Goal: Transaction & Acquisition: Purchase product/service

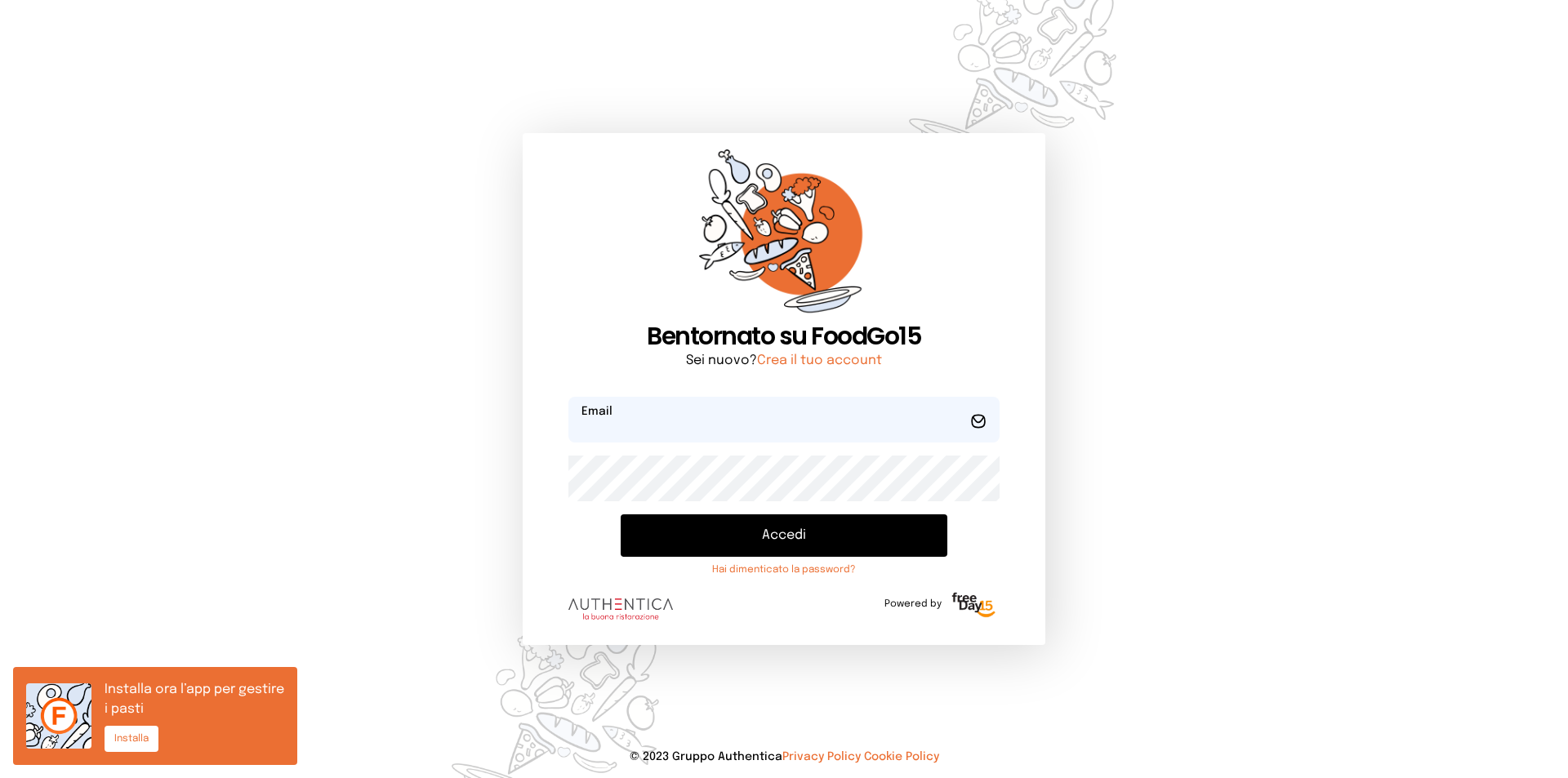
type input "**********"
click at [731, 530] on button "Accedi" at bounding box center [783, 535] width 326 height 43
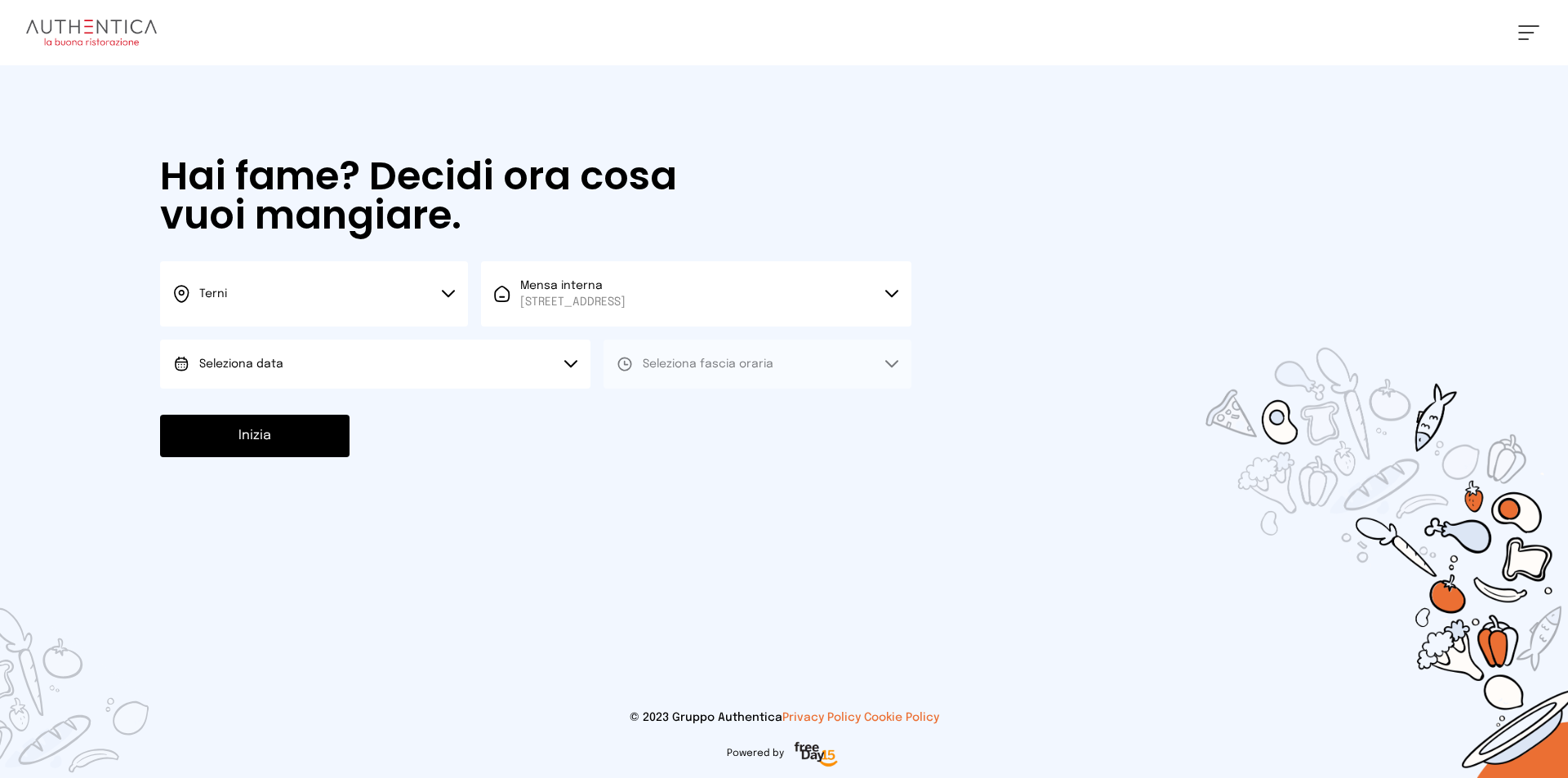
click at [358, 364] on button "Seleziona data" at bounding box center [374, 363] width 430 height 49
drag, startPoint x: 304, startPoint y: 408, endPoint x: 535, endPoint y: 383, distance: 232.3
click at [308, 408] on li "[DATE], [DATE]" at bounding box center [374, 409] width 430 height 43
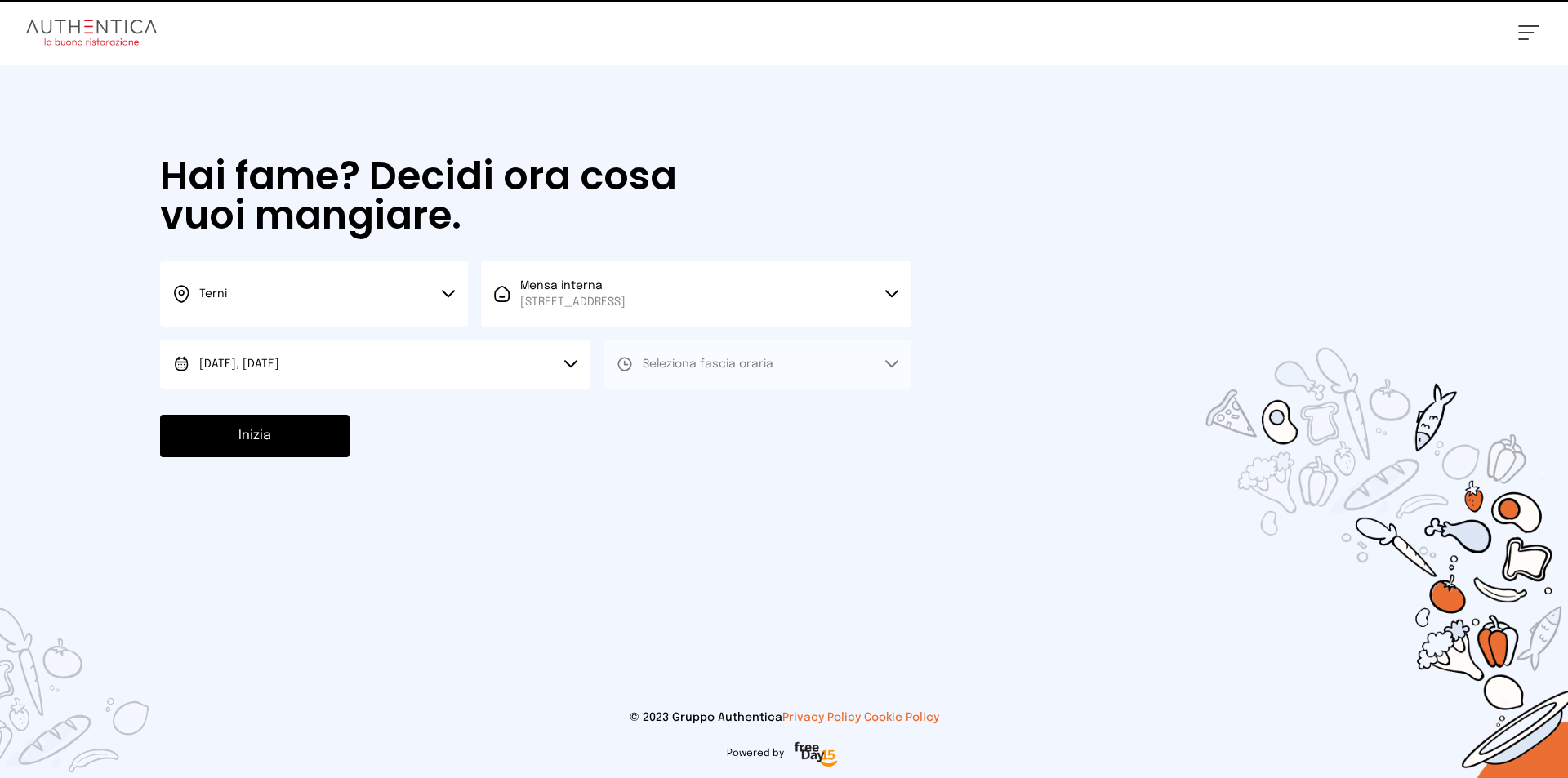
click at [720, 368] on span "Seleziona fascia oraria" at bounding box center [707, 364] width 130 height 11
click at [688, 411] on li "Pranzo" at bounding box center [757, 409] width 308 height 43
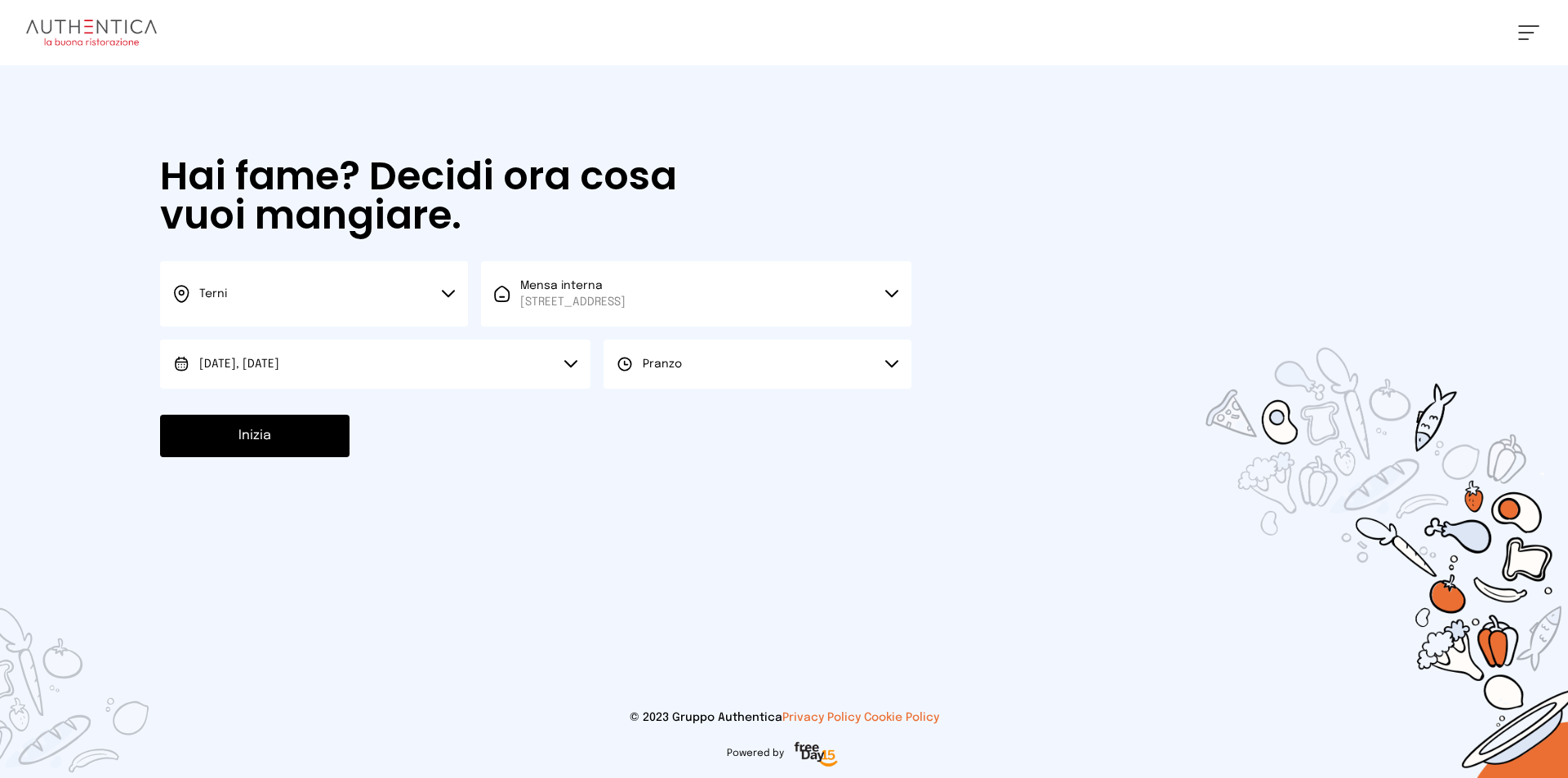
drag, startPoint x: 283, startPoint y: 438, endPoint x: 325, endPoint y: 277, distance: 166.4
click at [286, 434] on button "Inizia" at bounding box center [254, 436] width 190 height 43
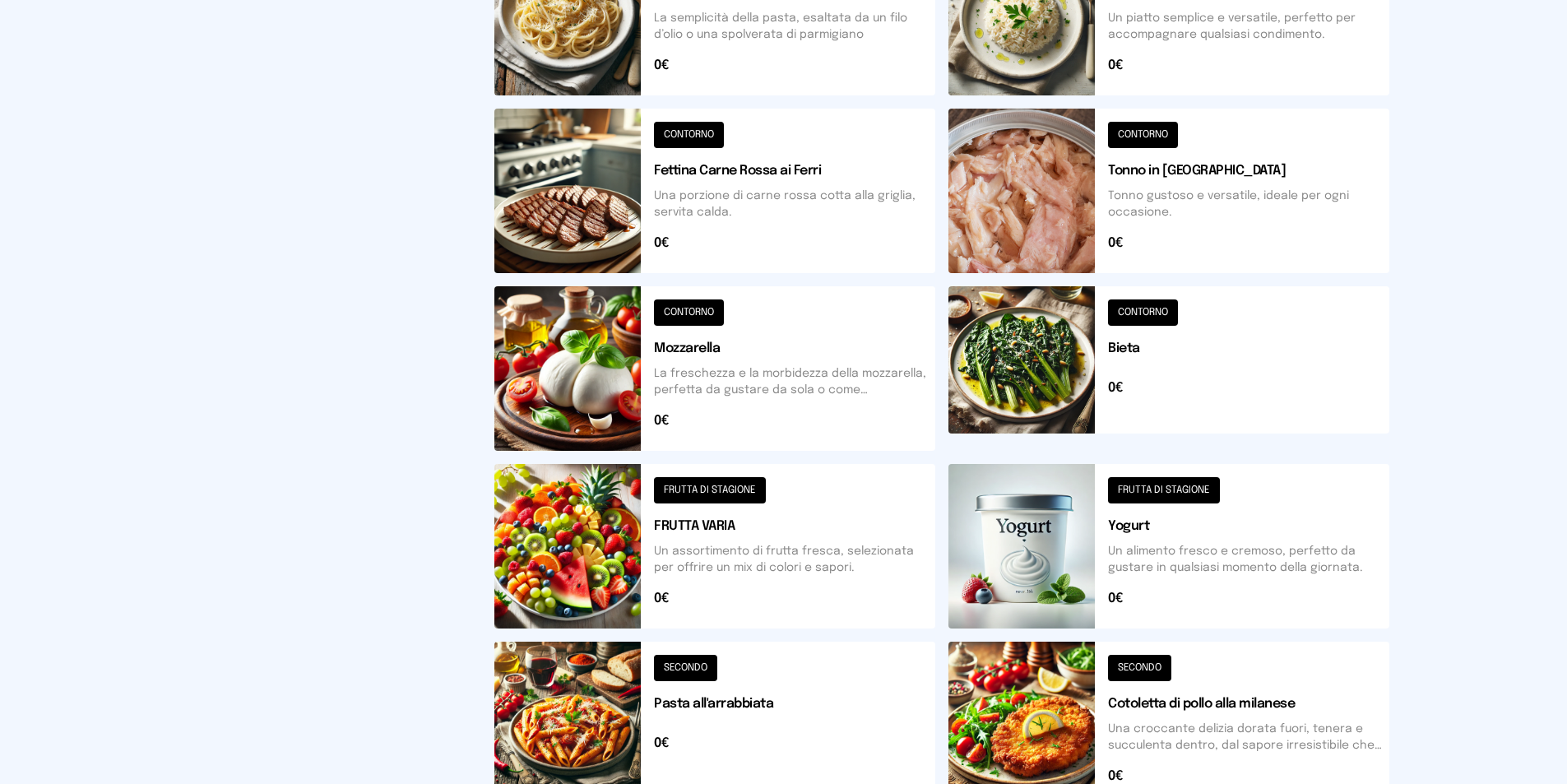
scroll to position [578, 0]
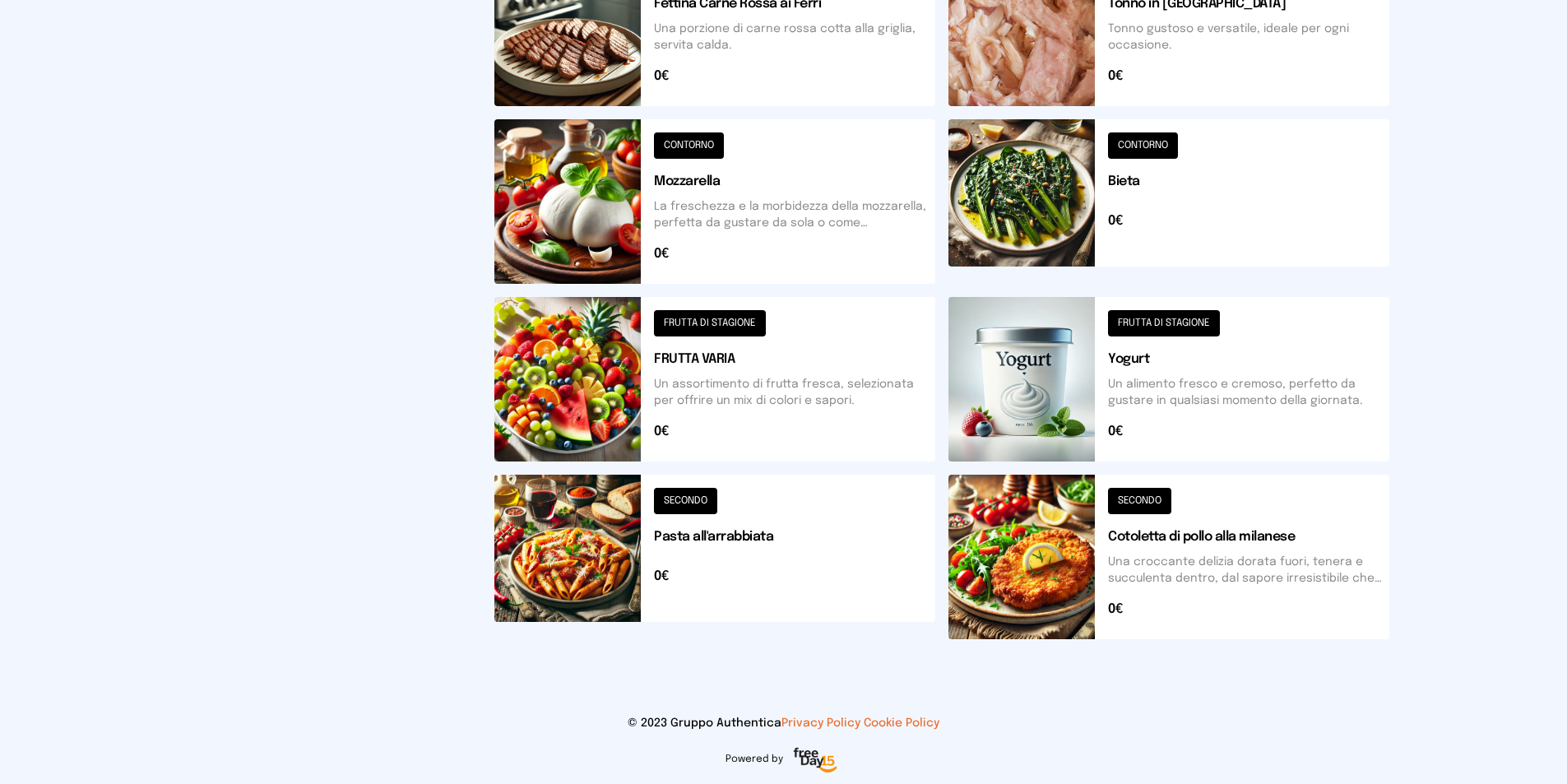
click at [566, 551] on button at bounding box center [715, 557] width 441 height 165
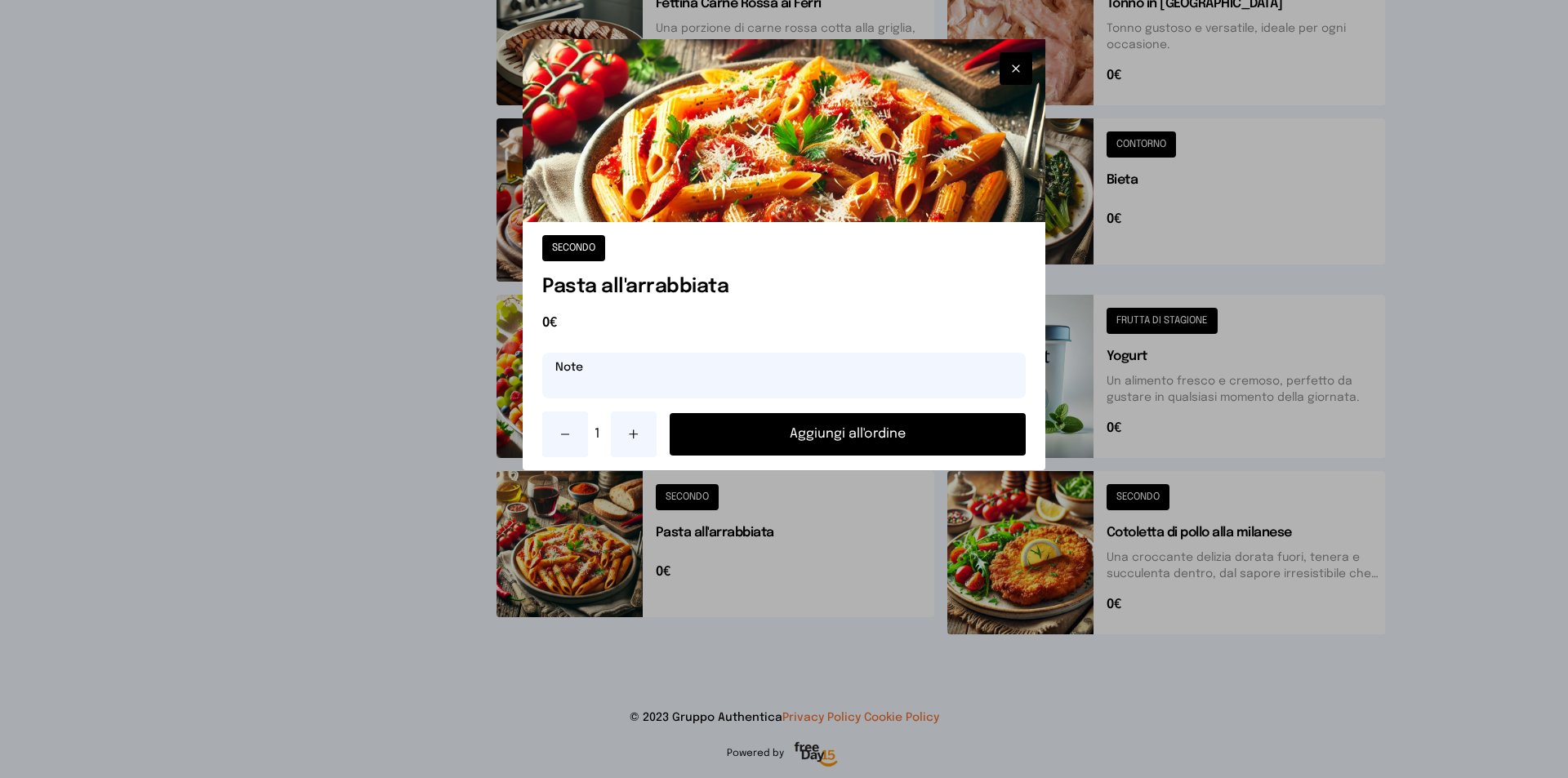
click at [668, 381] on input "text" at bounding box center [783, 374] width 484 height 45
type input "**********"
click at [838, 428] on button "Aggiungi all'ordine" at bounding box center [847, 434] width 356 height 43
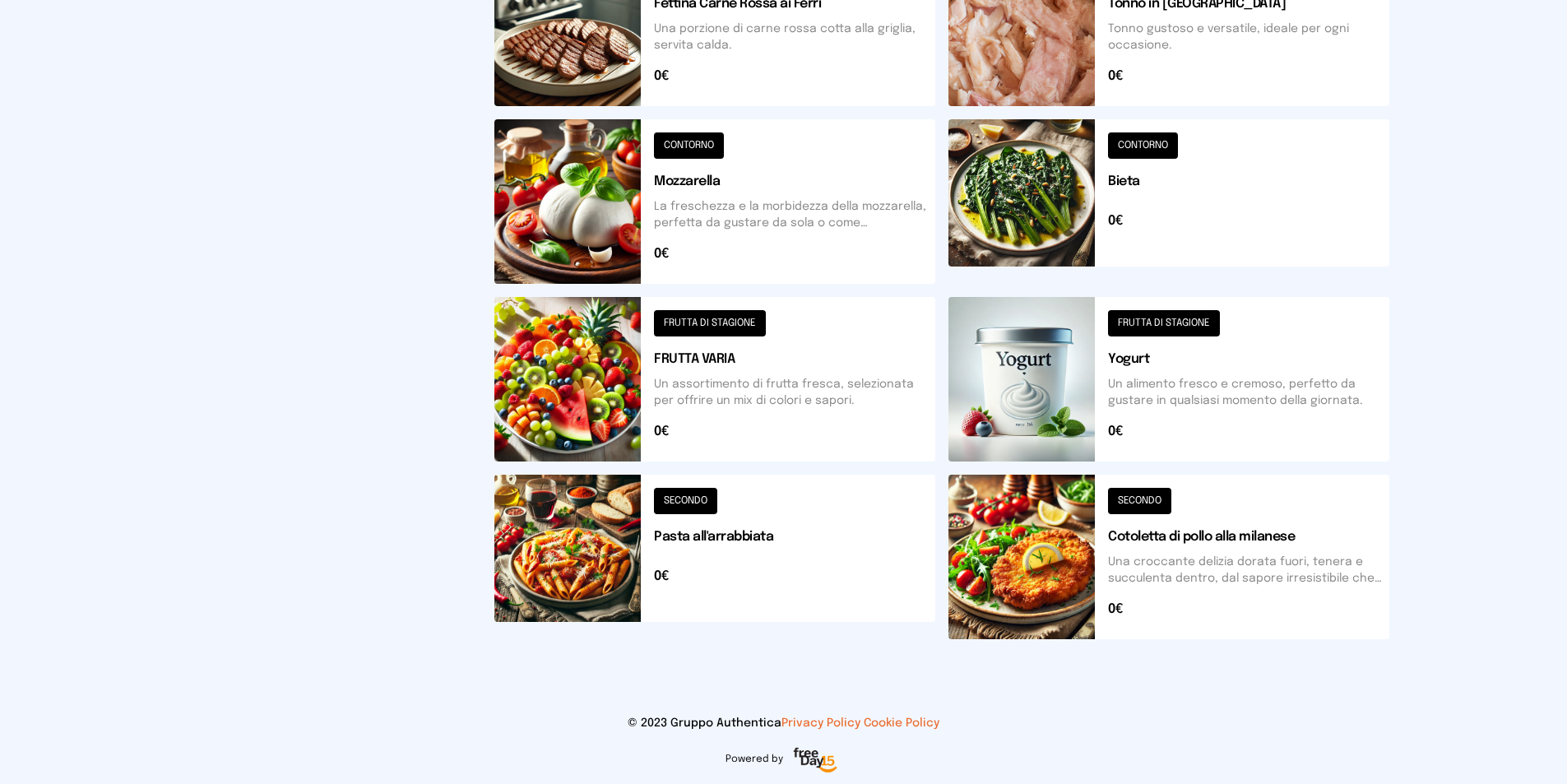
scroll to position [3, 0]
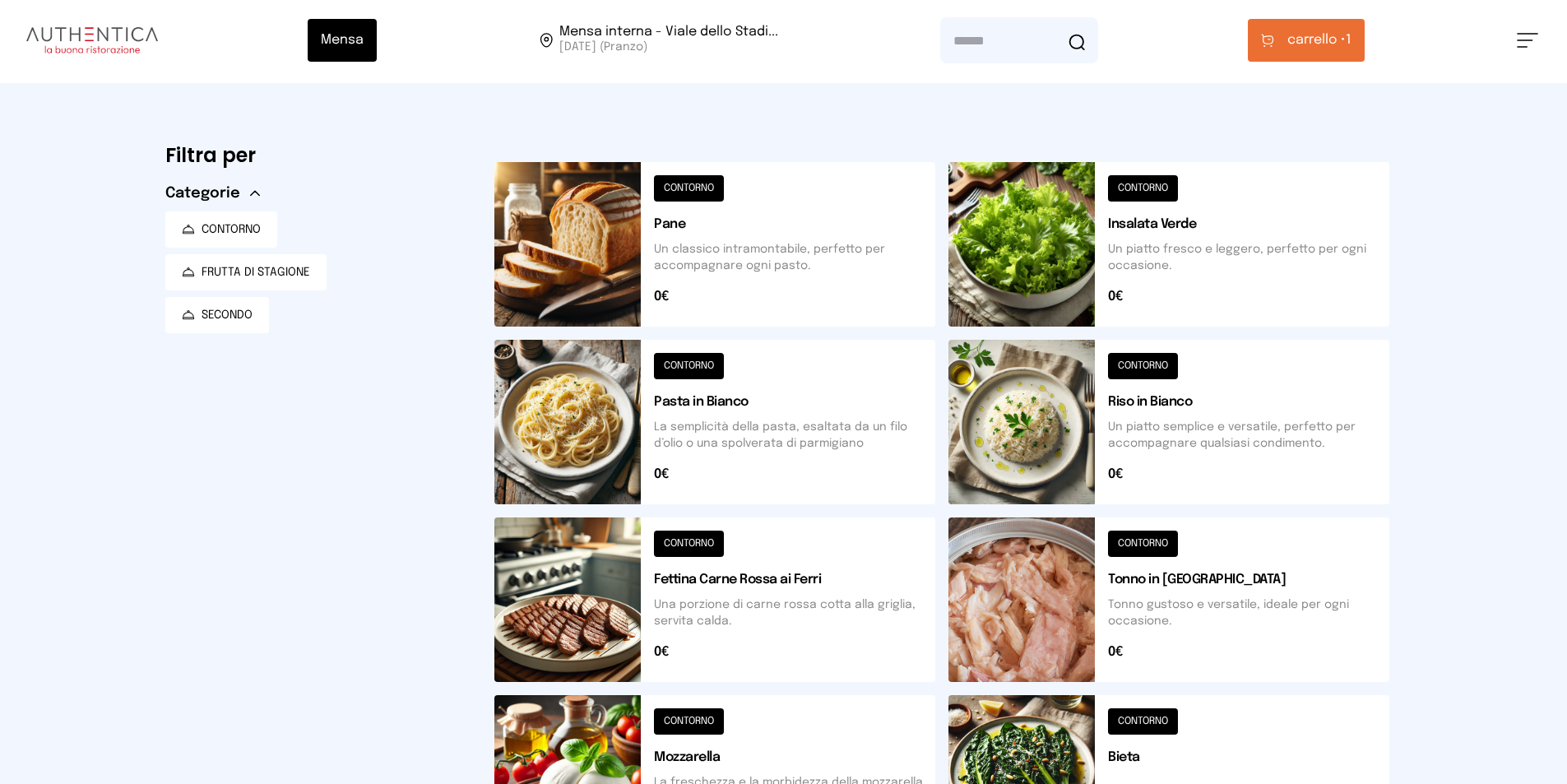
click at [1302, 13] on div "Mensa Mensa interna - Viale dello Stadi... [DATE] ([GEOGRAPHIC_DATA]) [GEOGRAPH…" at bounding box center [784, 40] width 1567 height 86
click at [1302, 32] on span "carrello •" at bounding box center [1316, 40] width 59 height 20
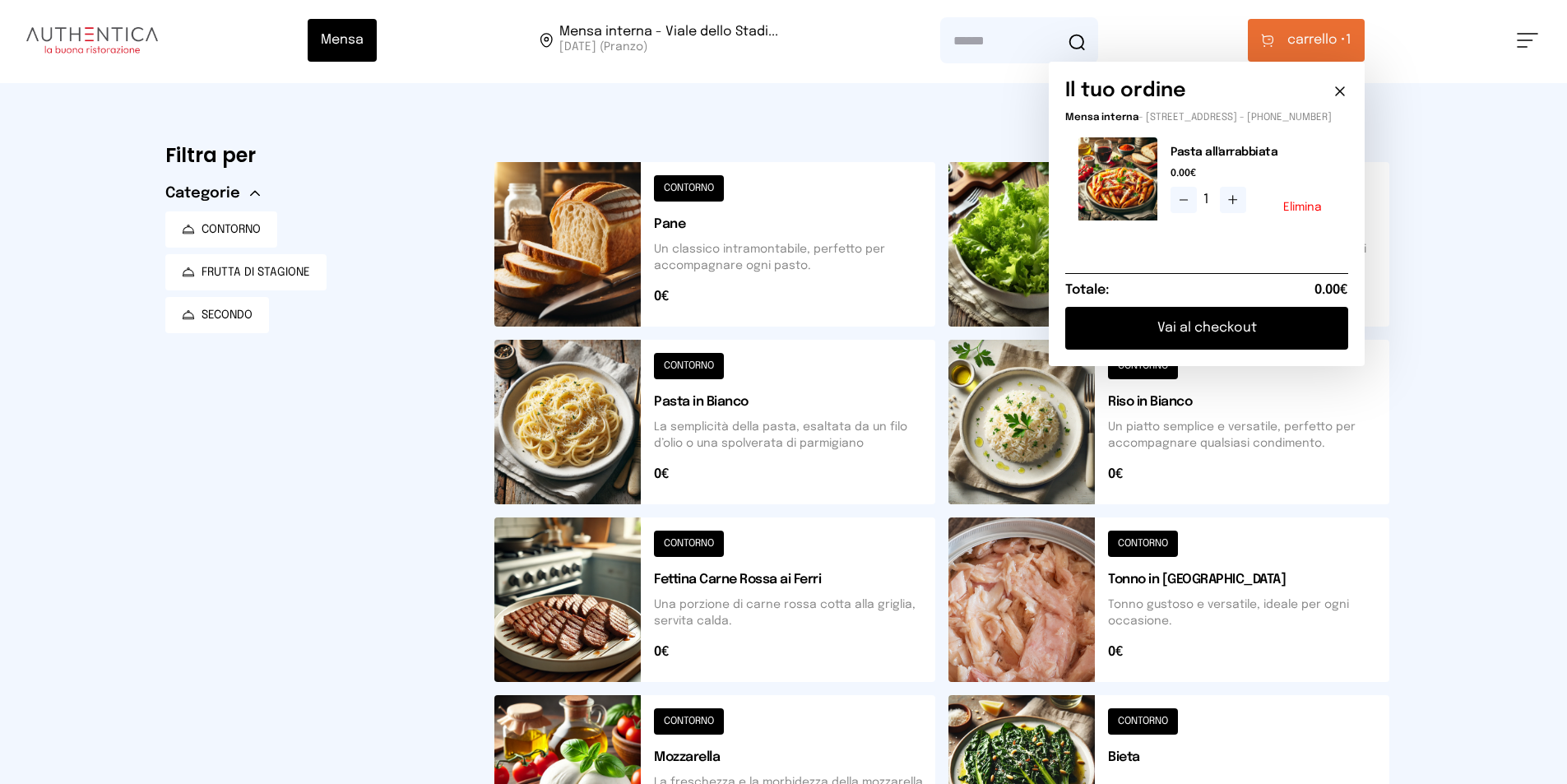
click at [1207, 334] on button "Vai al checkout" at bounding box center [1207, 328] width 283 height 43
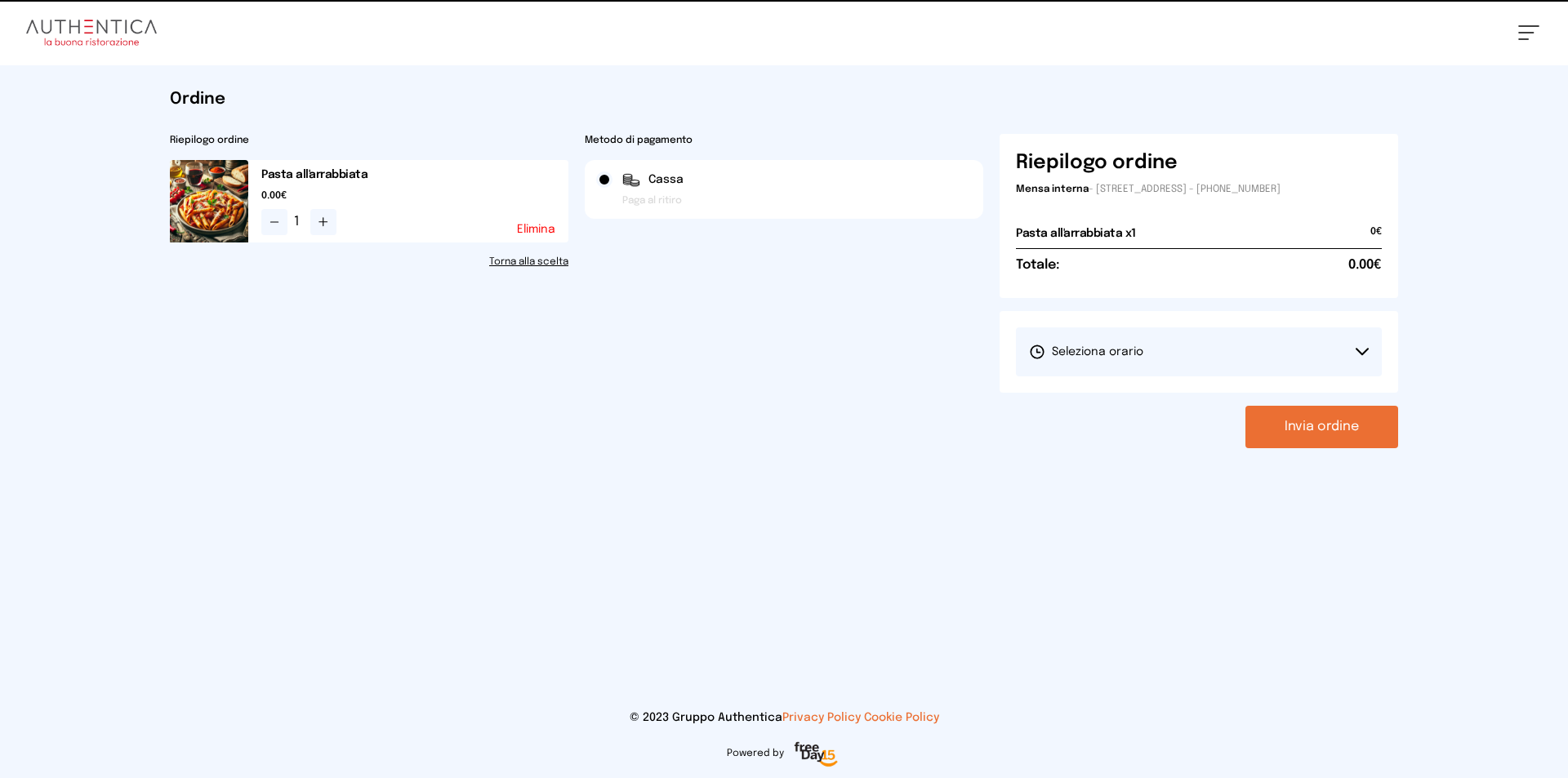
click at [1123, 348] on span "Seleziona orario" at bounding box center [1086, 352] width 115 height 17
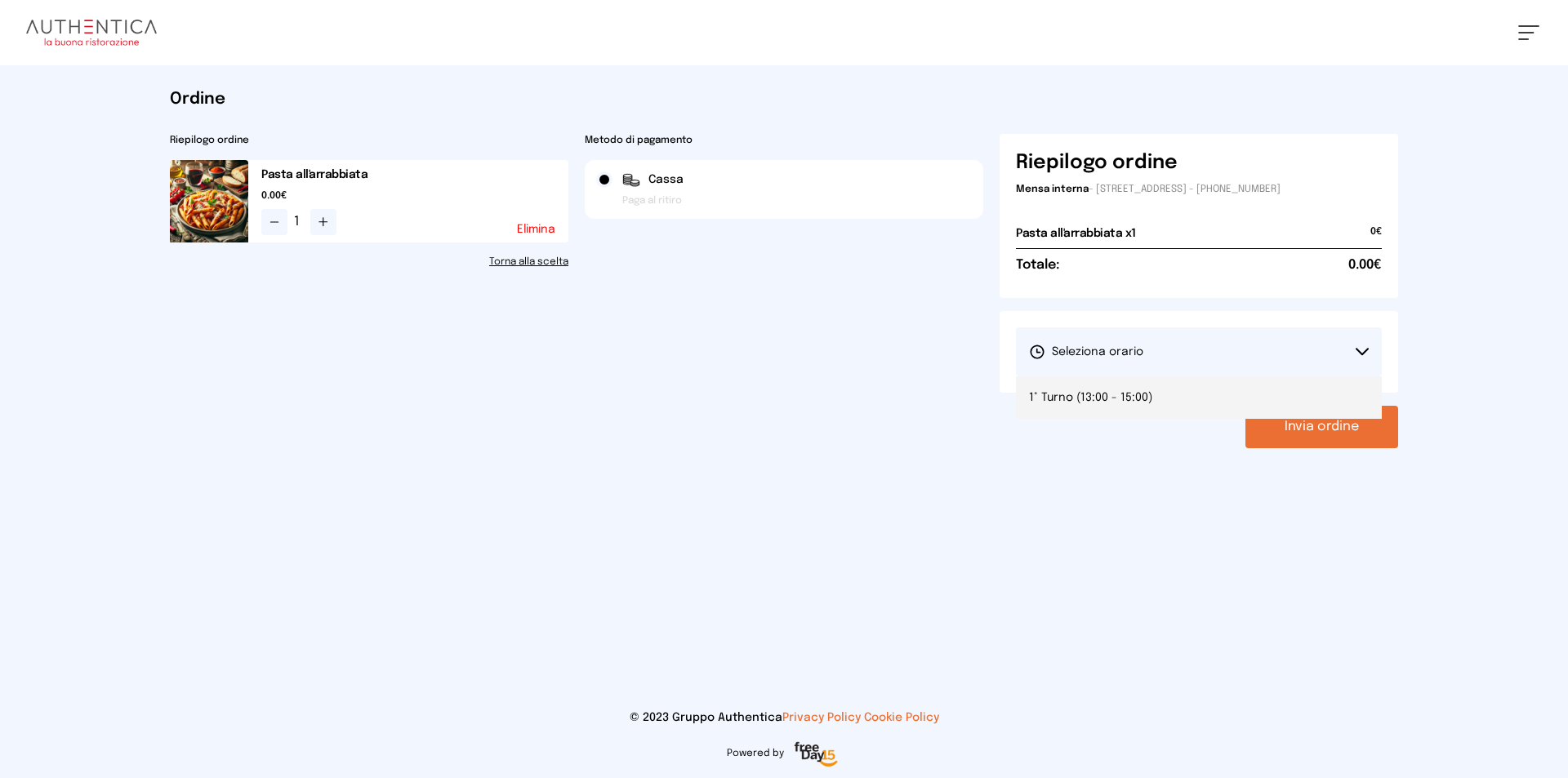
click at [1106, 394] on span "1° Turno (13:00 - 15:00)" at bounding box center [1090, 397] width 123 height 17
click at [1366, 429] on button "Invia ordine" at bounding box center [1321, 427] width 153 height 43
